Goal: Information Seeking & Learning: Check status

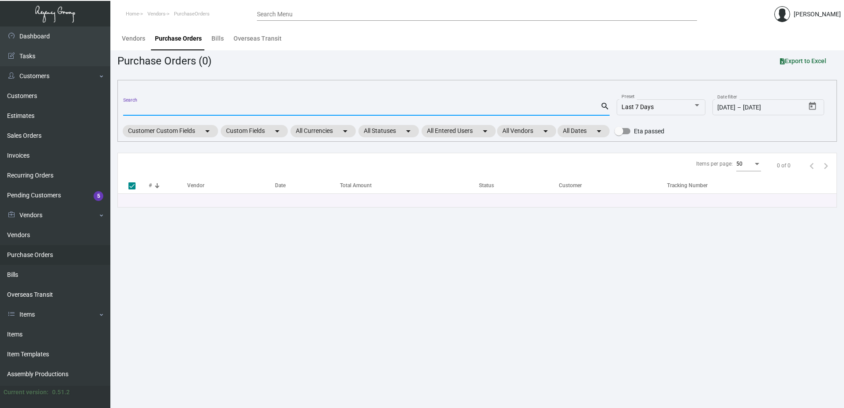
click at [160, 108] on input "Search" at bounding box center [361, 109] width 477 height 7
type input "103875"
checkbox input "false"
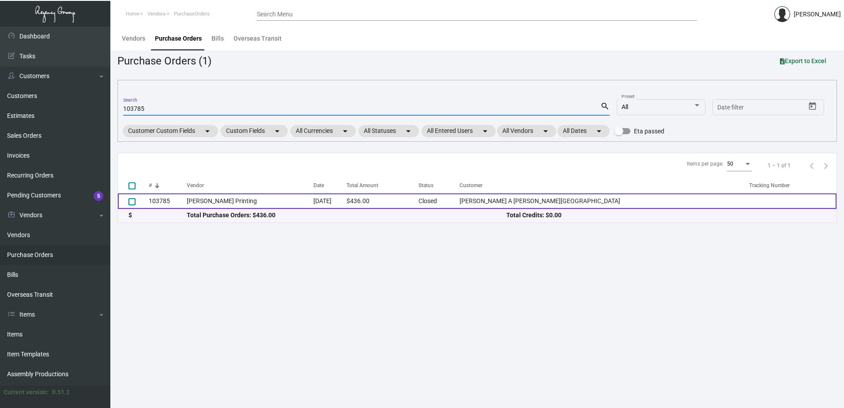
type input "103785"
click at [245, 205] on td "[PERSON_NAME] Printing" at bounding box center [250, 200] width 126 height 15
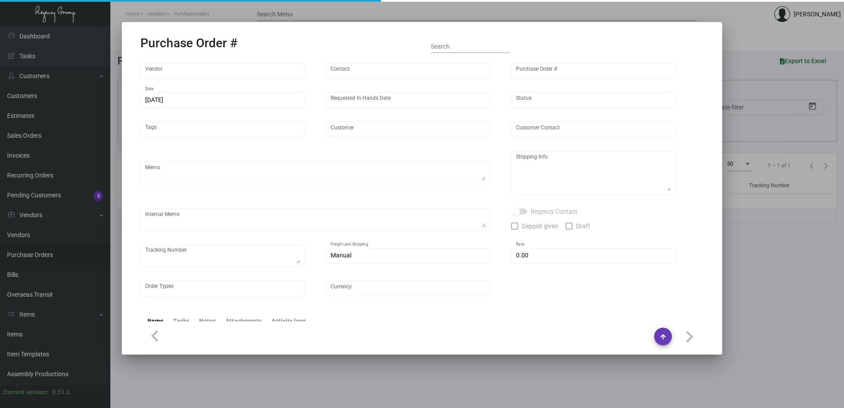
type input "[PERSON_NAME] Printing"
type input "[PERSON_NAME]"
type input "103785"
type input "[DATE]"
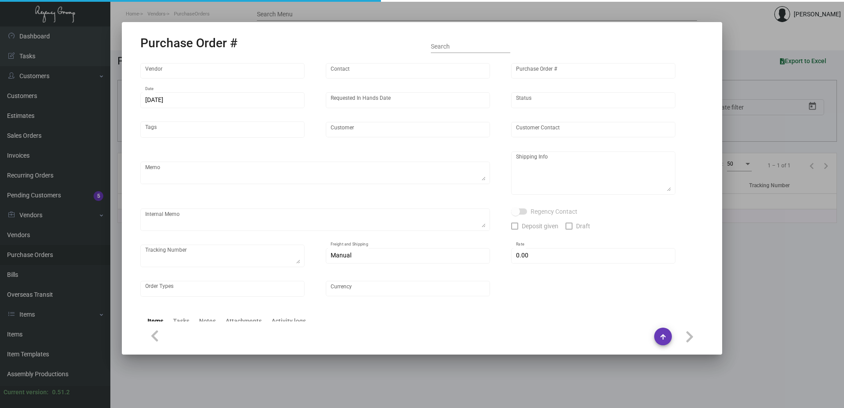
type input "[PERSON_NAME] A [PERSON_NAME][GEOGRAPHIC_DATA]"
type input "Receiving Department"
type textarea "Reference quote dated [DATE]. Please send proof for approval to [EMAIL_ADDRESS]…"
type textarea "[PERSON_NAME] A [PERSON_NAME][GEOGRAPHIC_DATA] - Receiving Department [STREET_A…"
type input "$ 0.00"
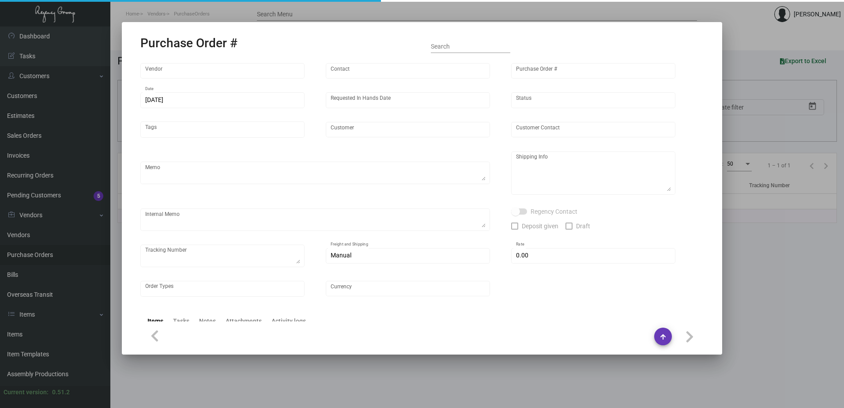
type input "United States Dollar $"
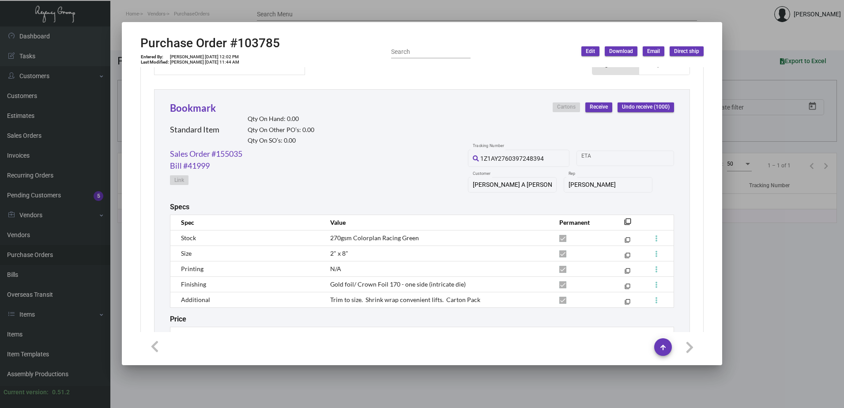
scroll to position [353, 0]
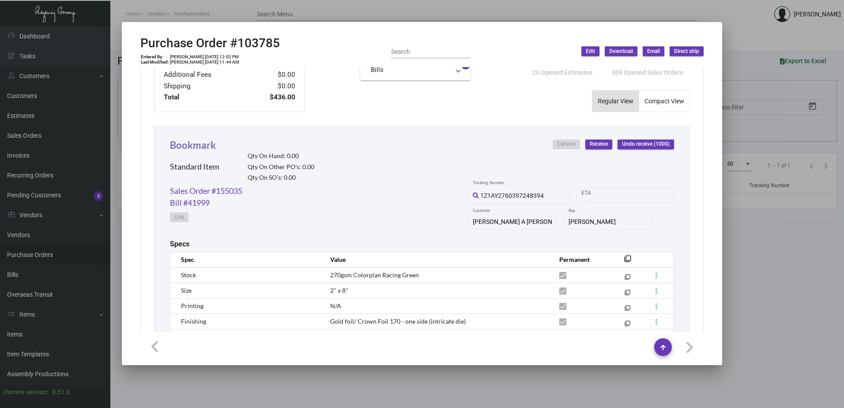
click at [209, 147] on link "Bookmark" at bounding box center [193, 145] width 46 height 12
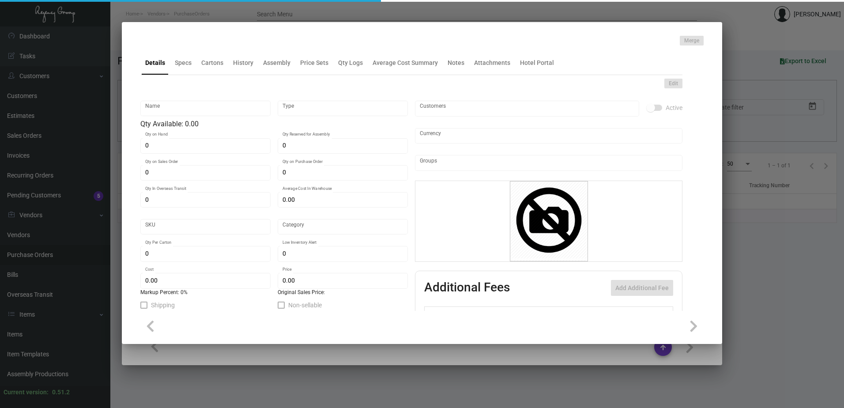
type input "Bookmark"
type input "Standard Item"
type input "$ 0.00"
type input "Standard"
type input "$ 0.436"
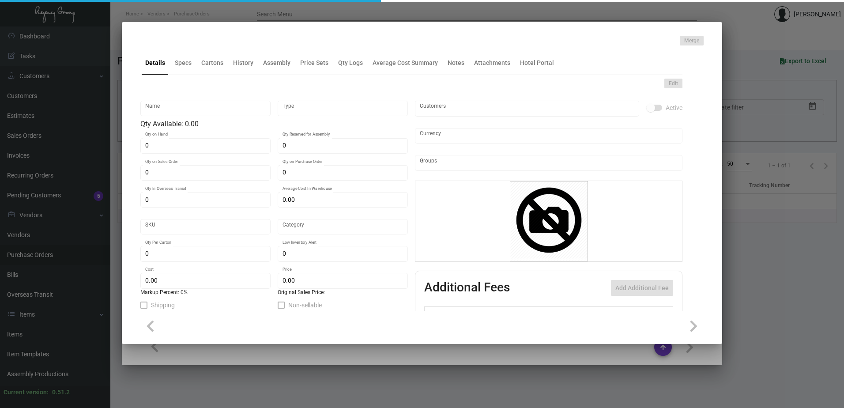
type input "$ 0.00"
checkbox input "true"
type input "United States Dollar $"
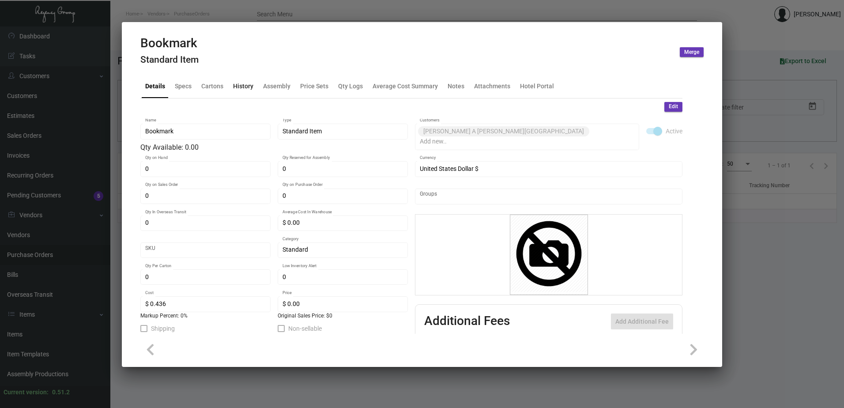
click at [241, 84] on div "History" at bounding box center [243, 85] width 20 height 9
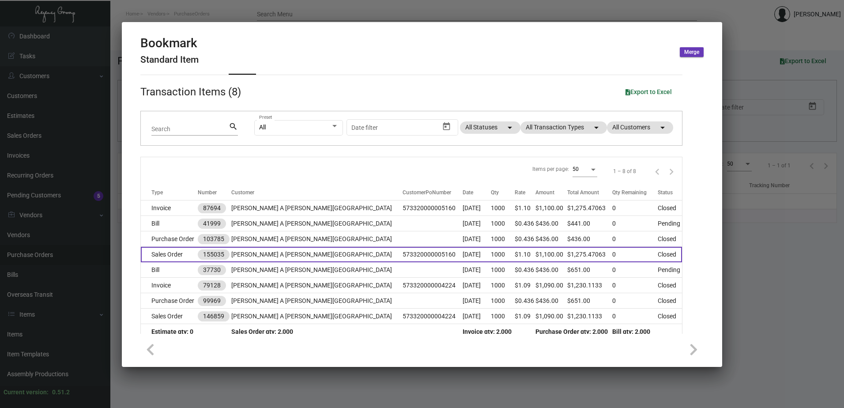
scroll to position [34, 0]
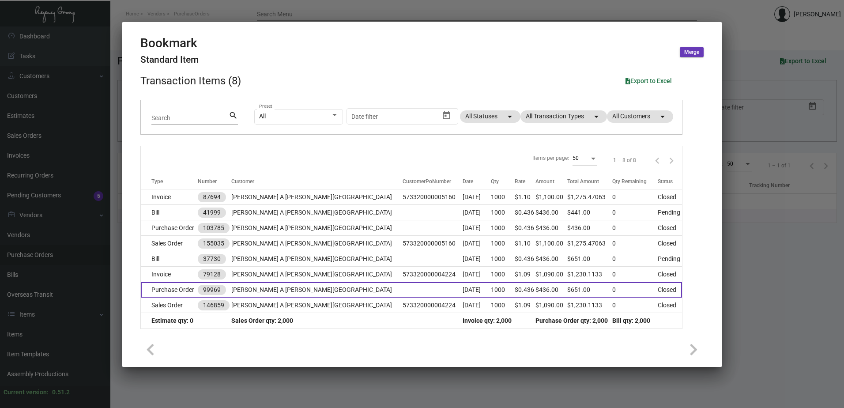
click at [312, 283] on td "[PERSON_NAME] A [PERSON_NAME][GEOGRAPHIC_DATA]" at bounding box center [316, 289] width 171 height 15
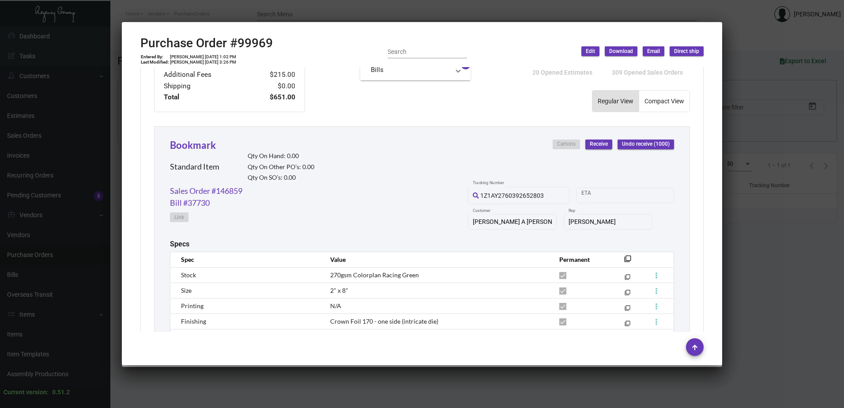
scroll to position [462, 0]
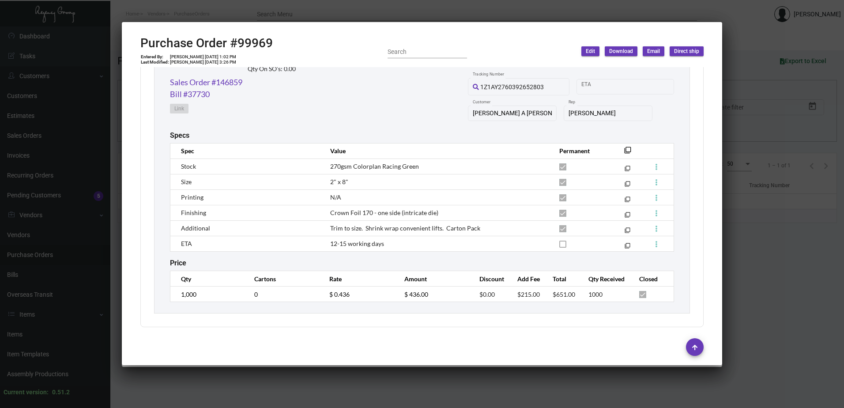
click at [262, 15] on div at bounding box center [422, 204] width 844 height 408
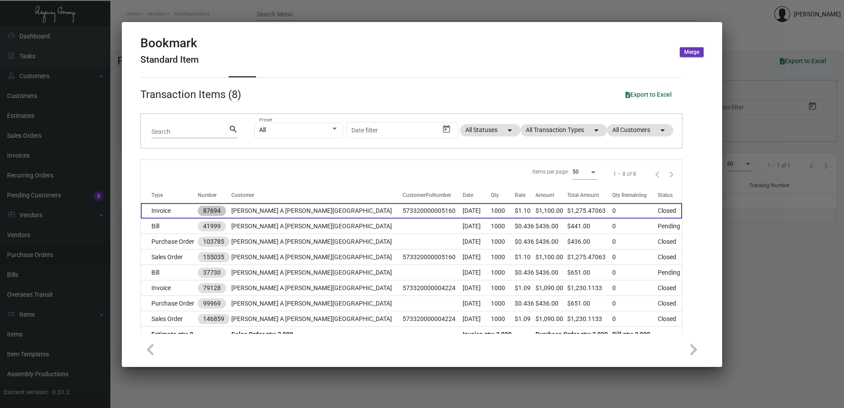
scroll to position [0, 0]
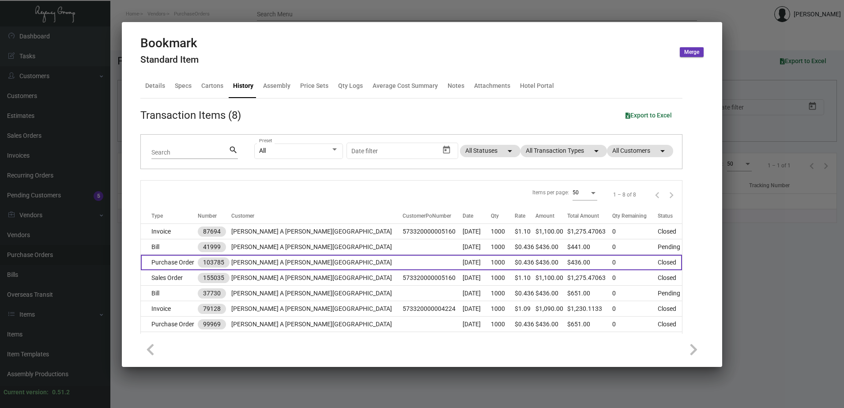
click at [293, 255] on td "[PERSON_NAME] A [PERSON_NAME][GEOGRAPHIC_DATA]" at bounding box center [316, 262] width 171 height 15
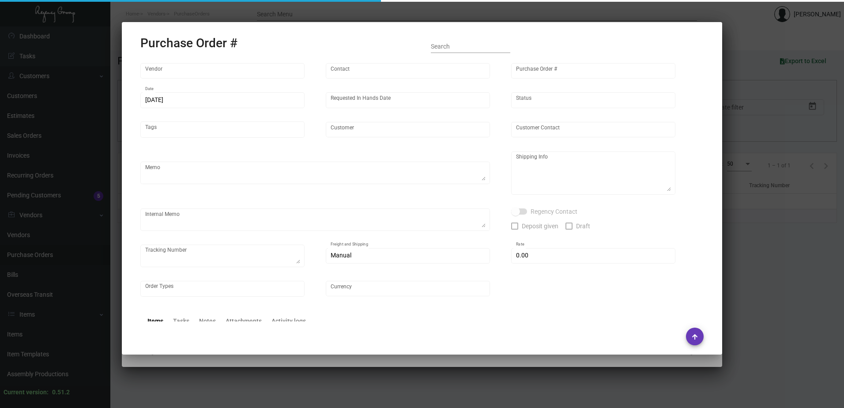
type input "[PERSON_NAME] Printing"
type input "[PERSON_NAME]"
type input "103785"
type input "[DATE]"
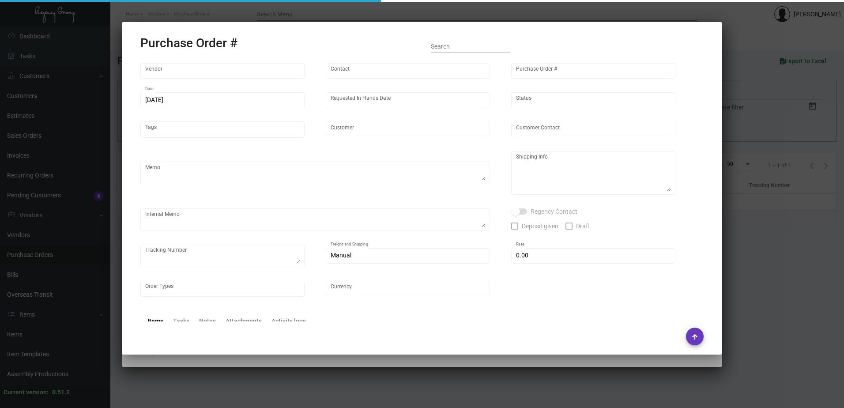
type input "[PERSON_NAME] A [PERSON_NAME][GEOGRAPHIC_DATA]"
type input "Receiving Department"
type textarea "Reference quote dated [DATE]. Please send proof for approval to [EMAIL_ADDRESS]…"
type textarea "[PERSON_NAME] A [PERSON_NAME][GEOGRAPHIC_DATA] - Receiving Department [STREET_A…"
type input "$ 0.00"
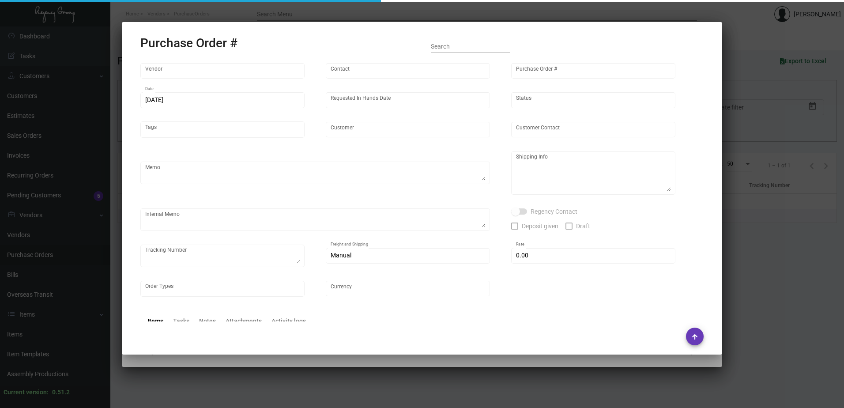
type input "United States Dollar $"
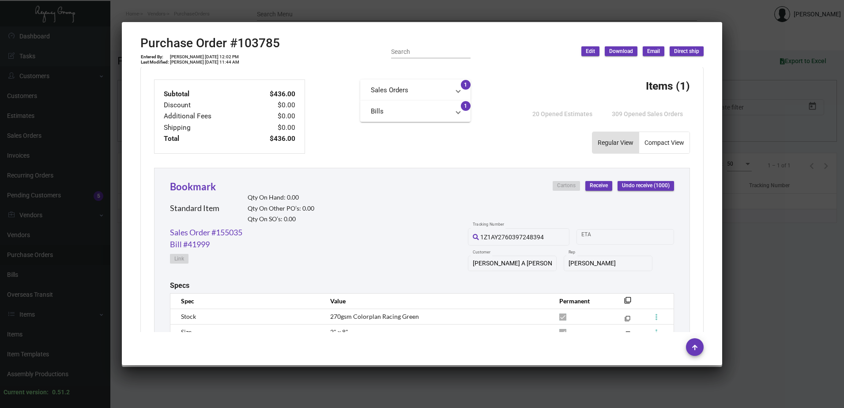
scroll to position [270, 0]
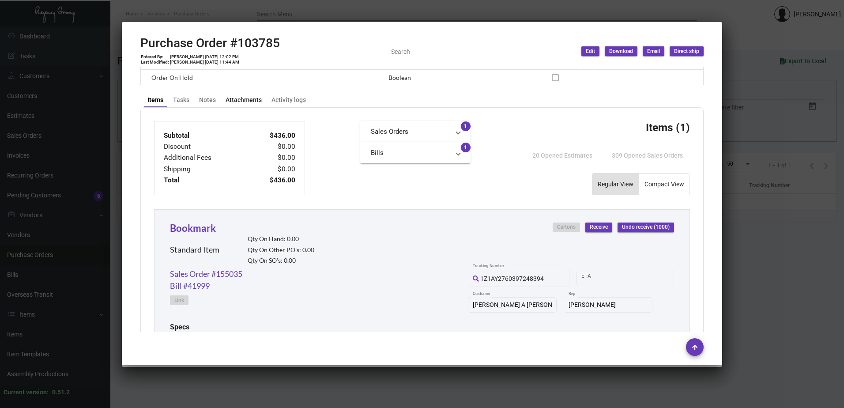
click at [252, 102] on div "Attachments" at bounding box center [244, 99] width 36 height 9
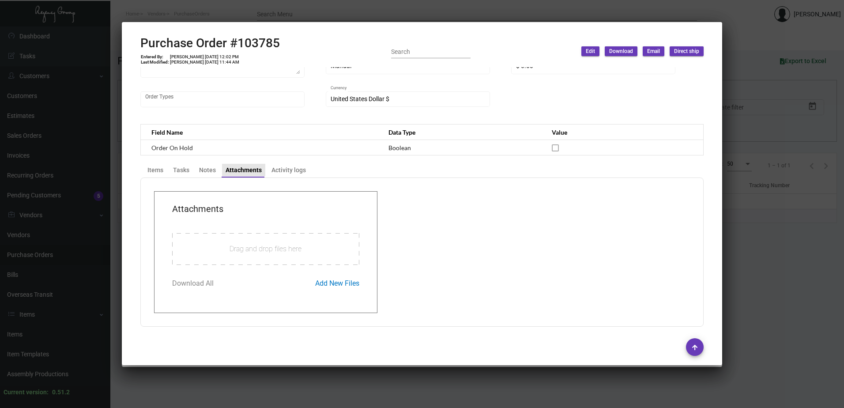
scroll to position [232, 0]
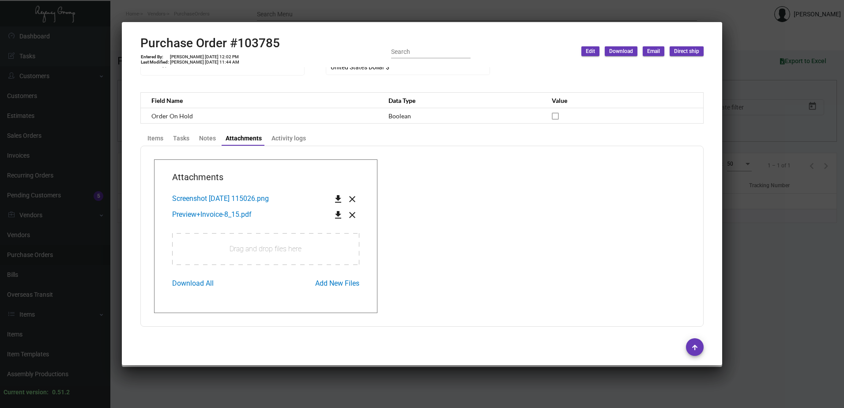
click at [786, 279] on div at bounding box center [422, 204] width 844 height 408
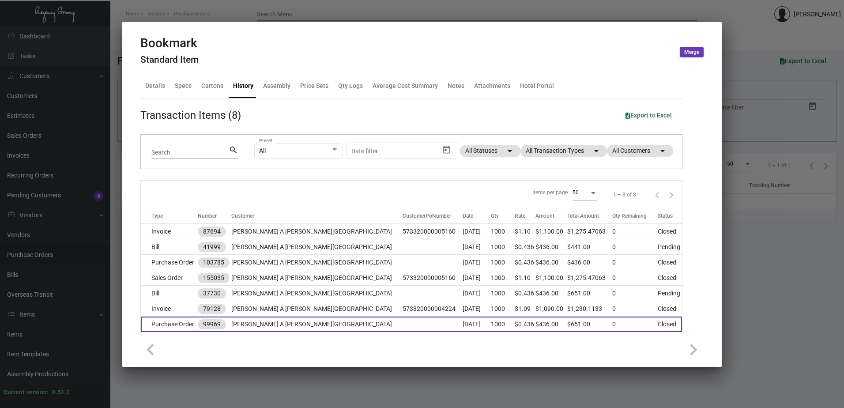
click at [190, 321] on td "Purchase Order" at bounding box center [169, 324] width 57 height 15
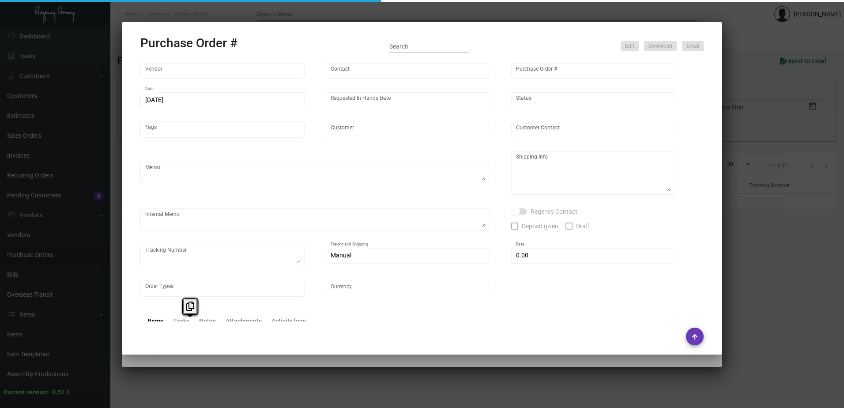
type input "[PERSON_NAME] Printing"
type input "[PERSON_NAME]"
type input "99969"
type input "[DATE]"
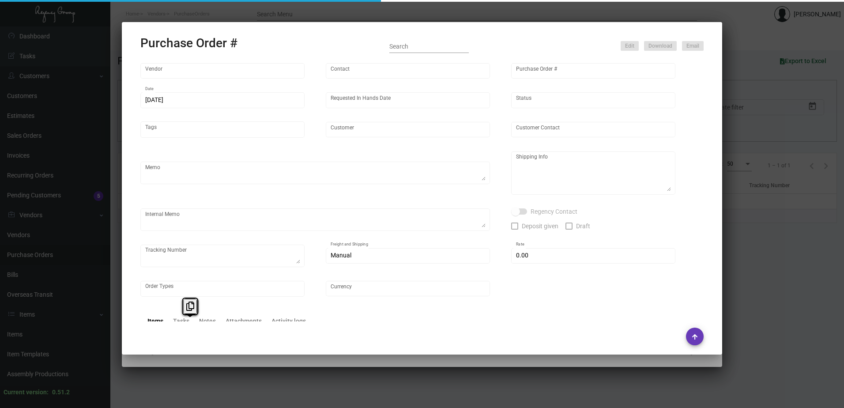
type input "[PERSON_NAME] A [PERSON_NAME][GEOGRAPHIC_DATA]"
type input "[PERSON_NAME]"
type textarea "***ANY PRICE DISCREPANCY MUST BE CALLED OUT PRIOR TO PROCEEDING WITH THIS ORDER…"
type textarea "[PERSON_NAME] A [PERSON_NAME][GEOGRAPHIC_DATA] - [PERSON_NAME][GEOGRAPHIC_DATA]…"
type textarea "[DATE] - Art approved vendor's proof."
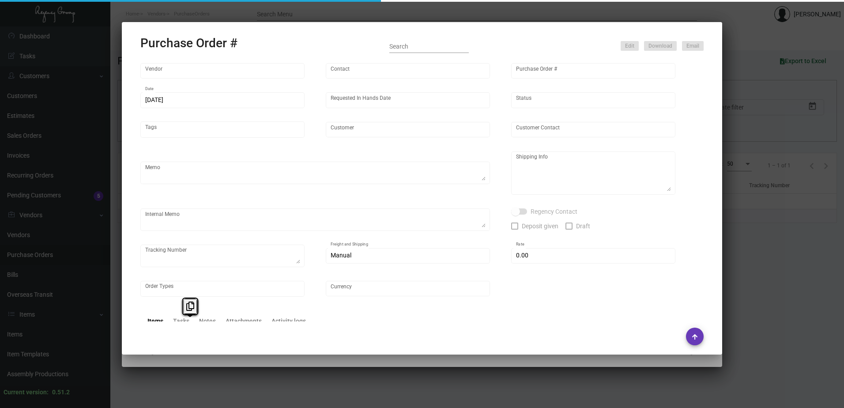
type input "$ 0.00"
type input "United States Dollar $"
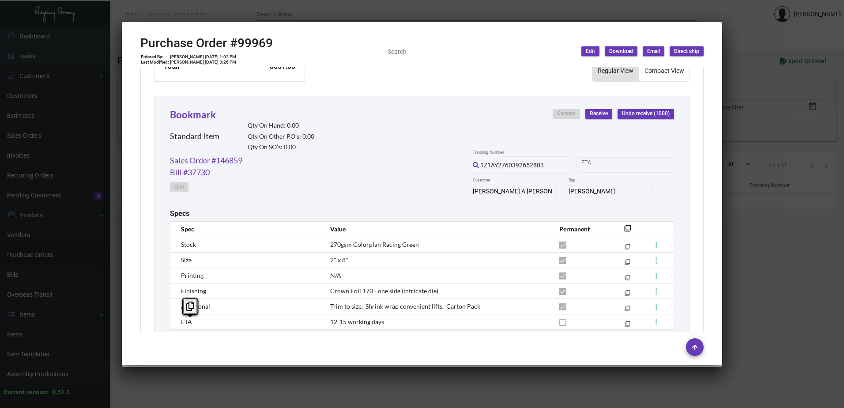
scroll to position [285, 0]
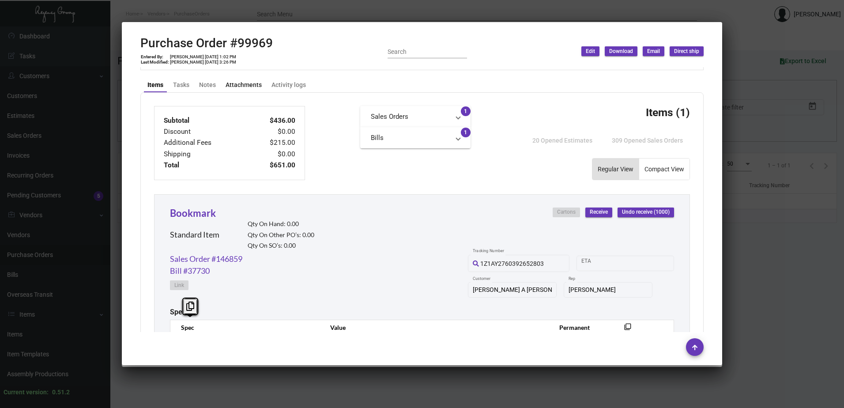
click at [243, 87] on div "Attachments" at bounding box center [244, 84] width 36 height 9
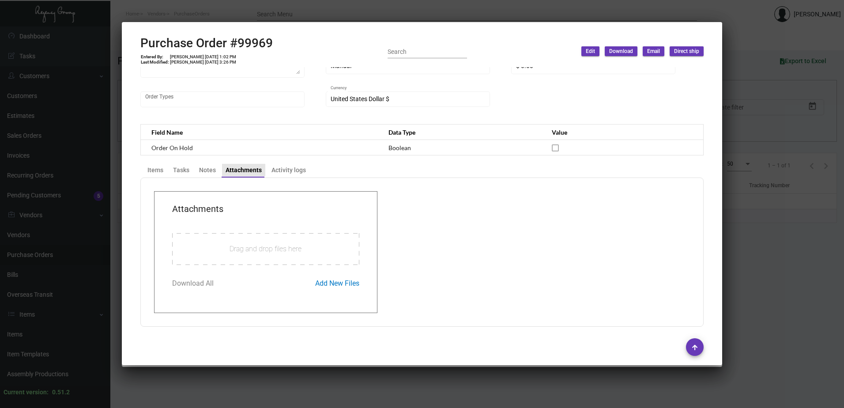
scroll to position [248, 0]
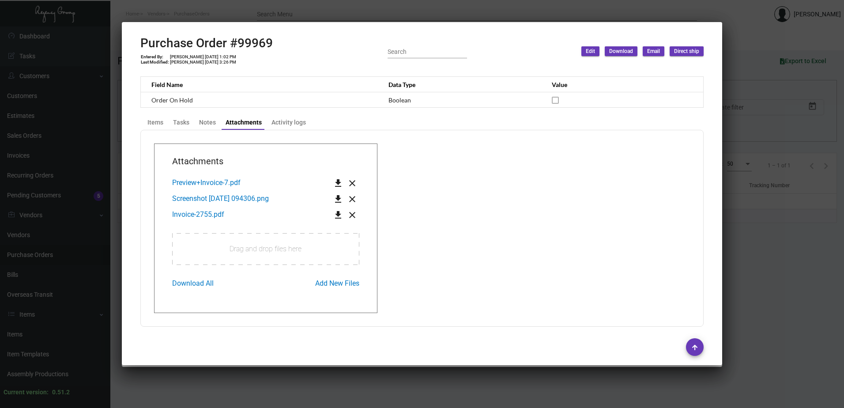
click at [798, 279] on div at bounding box center [422, 204] width 844 height 408
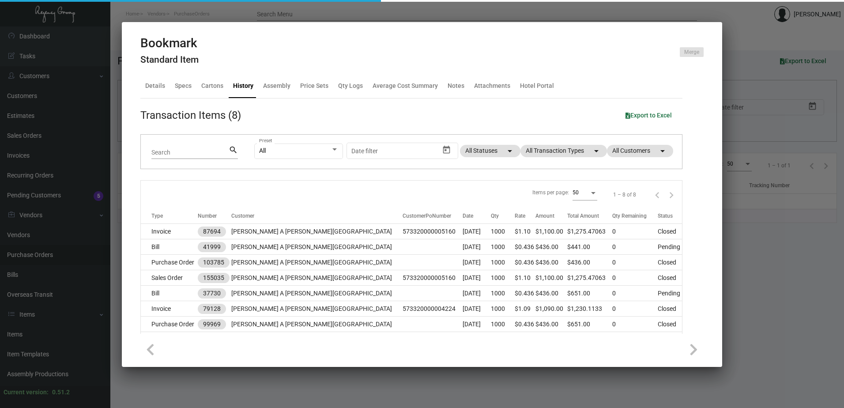
click at [769, 275] on div at bounding box center [422, 204] width 844 height 408
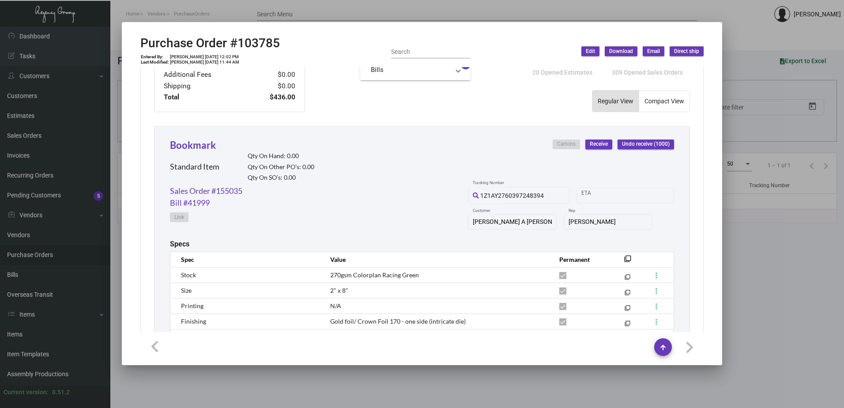
click at [762, 283] on div at bounding box center [422, 204] width 844 height 408
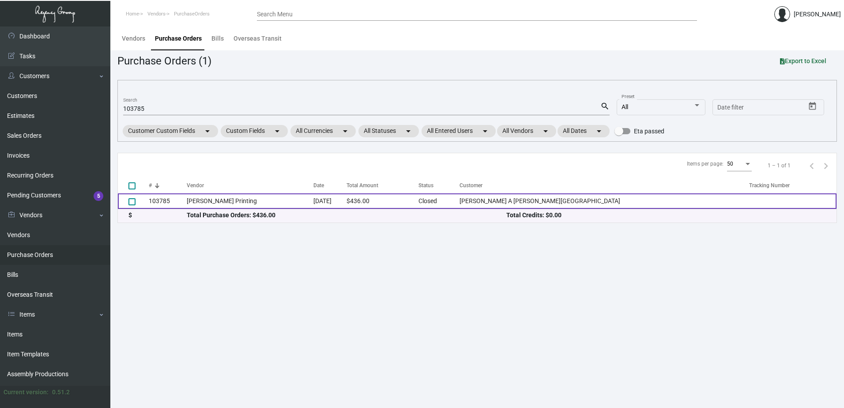
click at [238, 205] on td "[PERSON_NAME] Printing" at bounding box center [250, 200] width 126 height 15
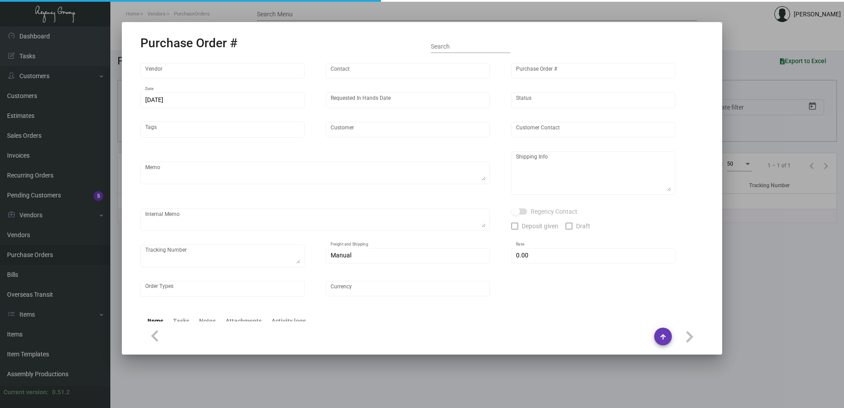
type input "[PERSON_NAME] Printing"
type input "[PERSON_NAME]"
type input "103785"
type input "[DATE]"
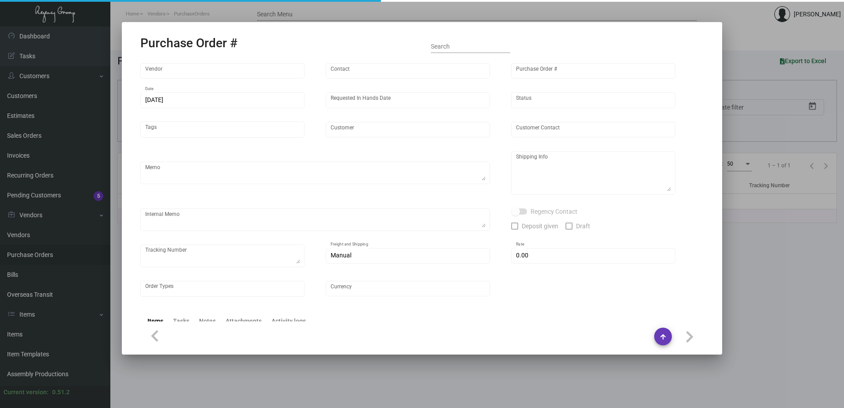
type input "[PERSON_NAME] A [PERSON_NAME][GEOGRAPHIC_DATA]"
type input "Receiving Department"
type textarea "Reference quote dated [DATE]. Please send proof for approval to [EMAIL_ADDRESS]…"
type textarea "[PERSON_NAME] A [PERSON_NAME][GEOGRAPHIC_DATA] - Receiving Department [STREET_A…"
type input "$ 0.00"
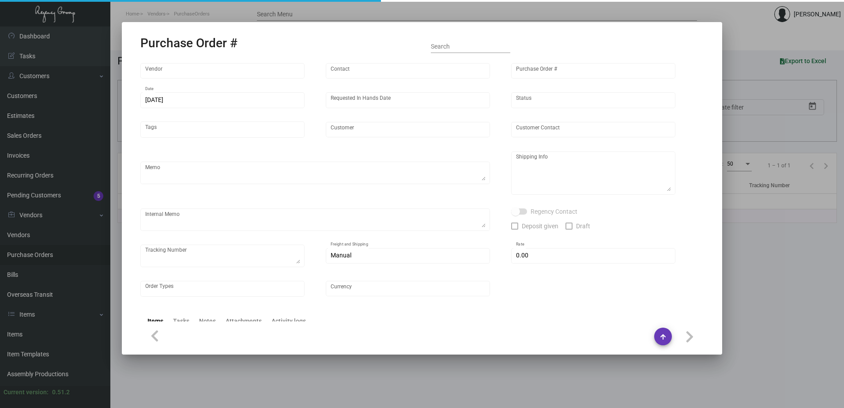
type input "United States Dollar $"
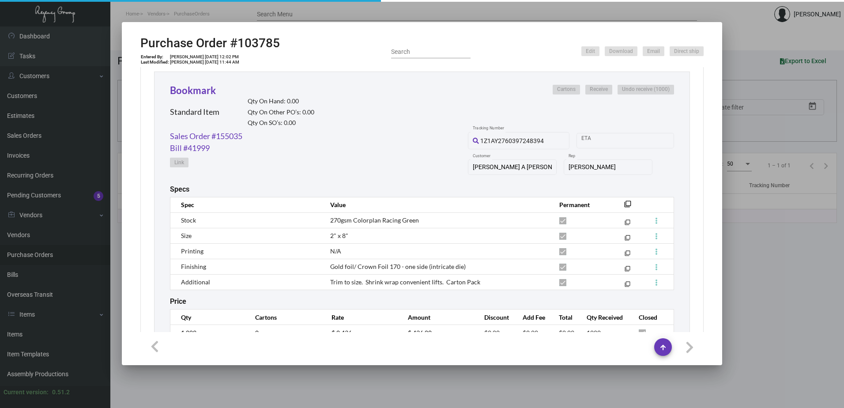
scroll to position [446, 0]
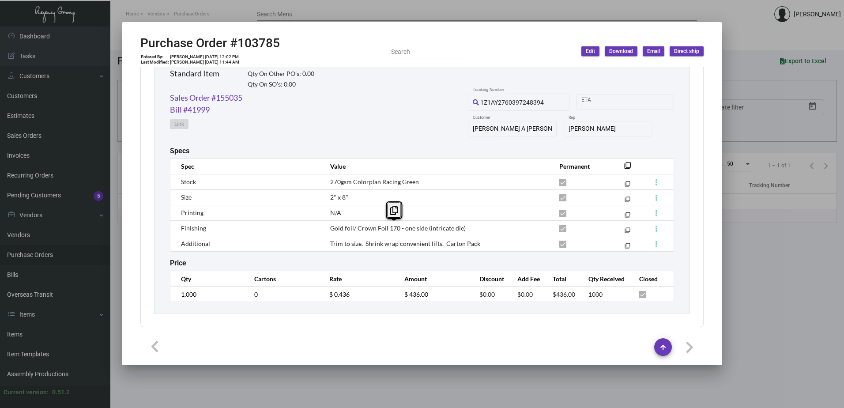
drag, startPoint x: 337, startPoint y: 227, endPoint x: 462, endPoint y: 228, distance: 124.9
click at [462, 228] on td "Gold foil/ Crown Foil 170 - one side (intricate die)" at bounding box center [435, 227] width 229 height 15
copy span "Gold foil/ Crown Foil 170 - one side (intricate die)"
click at [624, 165] on mat-icon "filter_none" at bounding box center [627, 168] width 7 height 7
click at [463, 306] on div "Bookmark Standard Item Qty On Hand: 0.00 Qty On Other PO’s: 0.00 Qty On SO’s: 0…" at bounding box center [422, 173] width 536 height 280
